Goal: Information Seeking & Learning: Learn about a topic

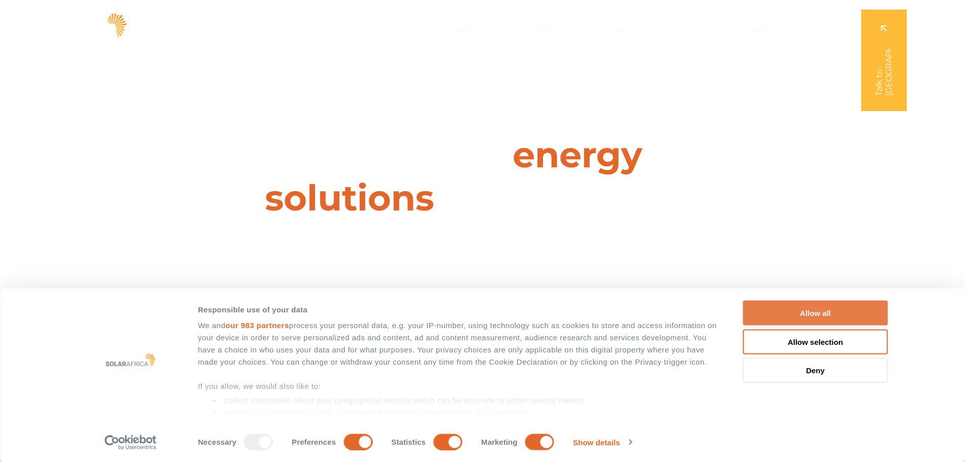
click at [815, 313] on button "Allow all" at bounding box center [815, 312] width 145 height 25
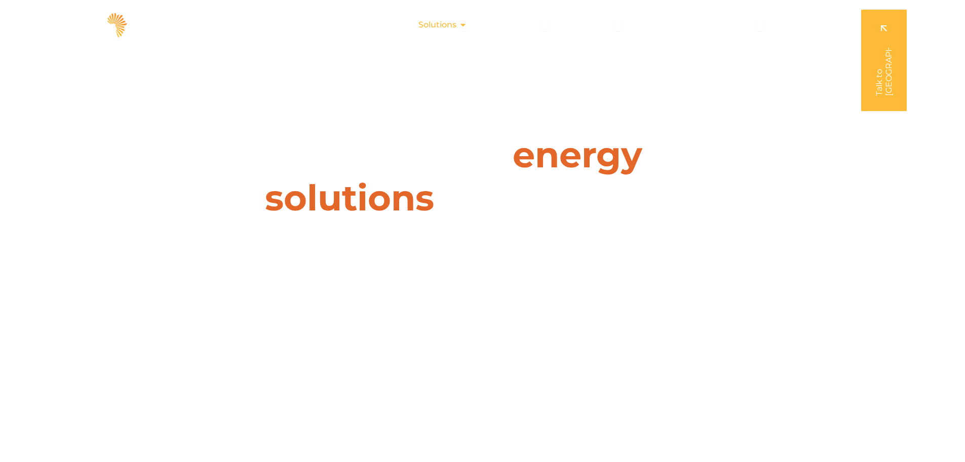
click at [463, 24] on icon "Menu" at bounding box center [463, 25] width 8 height 8
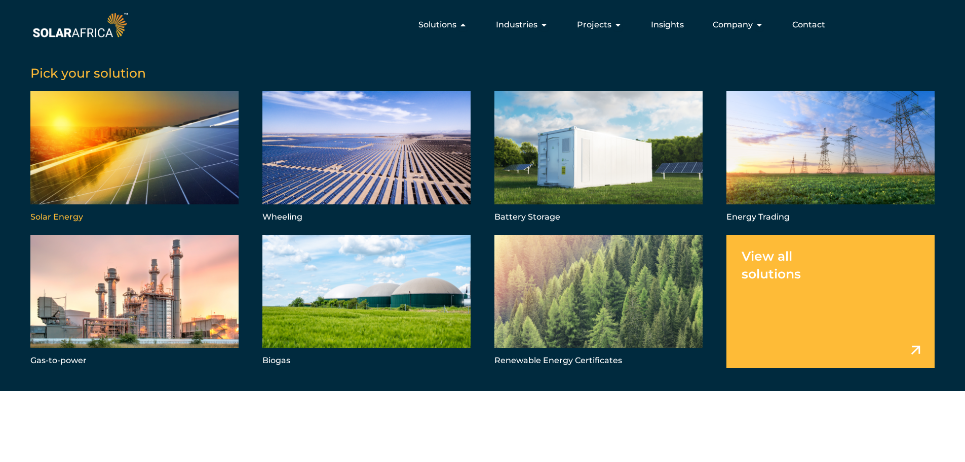
click at [106, 157] on link "Menu" at bounding box center [134, 157] width 208 height 133
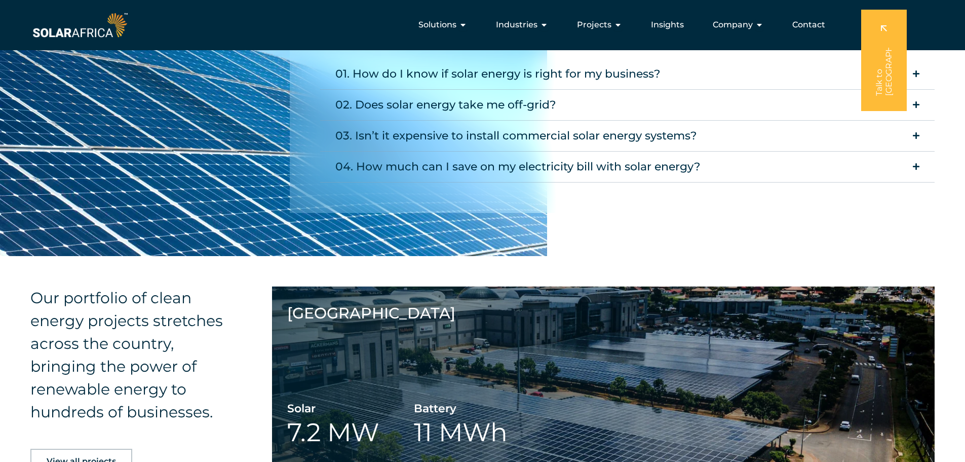
scroll to position [1875, 0]
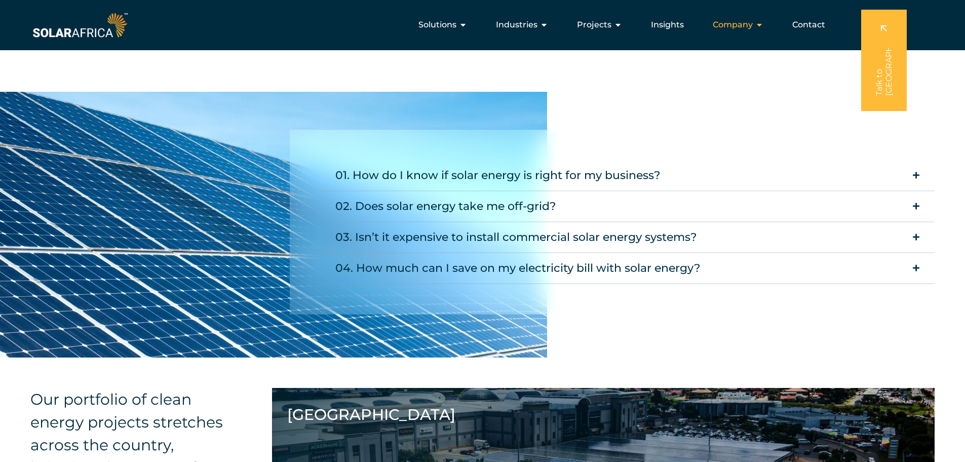
click at [758, 24] on icon "Menu" at bounding box center [759, 25] width 8 height 8
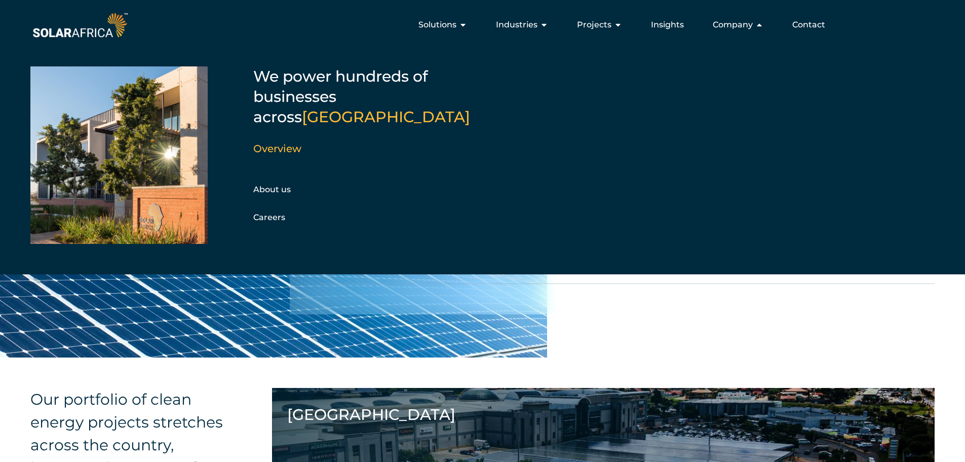
click at [792, 344] on div "01. How do I know if solar energy is right for my business? If you’re looking t…" at bounding box center [482, 225] width 965 height 266
